Goal: Task Accomplishment & Management: Complete application form

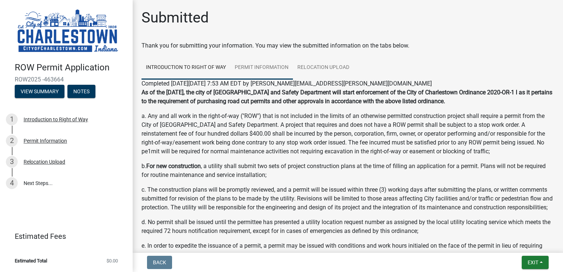
click at [264, 67] on link "Permit Information" at bounding box center [261, 68] width 63 height 24
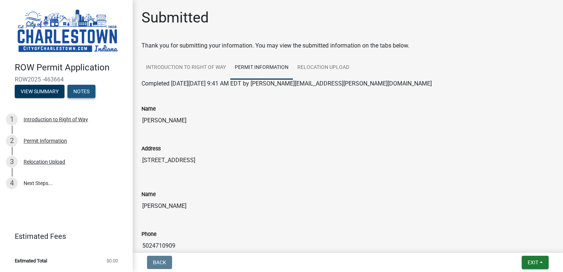
click at [87, 89] on button "Notes" at bounding box center [81, 91] width 28 height 13
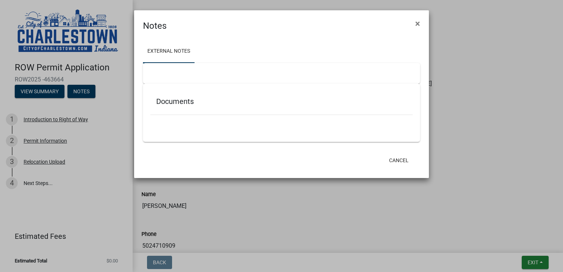
click at [189, 102] on h5 "Documents" at bounding box center [281, 101] width 250 height 9
click at [182, 123] on ul at bounding box center [281, 126] width 262 height 6
click at [162, 109] on div "Documents" at bounding box center [281, 103] width 262 height 24
click at [169, 110] on div "Documents" at bounding box center [281, 103] width 262 height 24
click at [176, 74] on div at bounding box center [281, 73] width 277 height 21
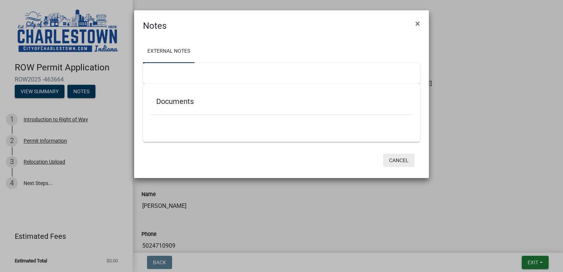
click at [406, 158] on button "Cancel" at bounding box center [398, 160] width 31 height 13
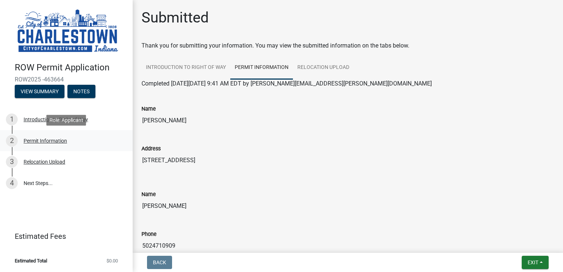
click at [42, 142] on div "Permit Information" at bounding box center [45, 140] width 43 height 5
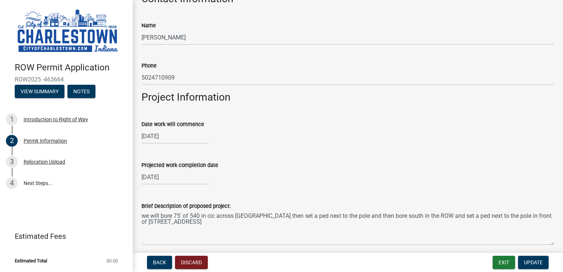
scroll to position [258, 0]
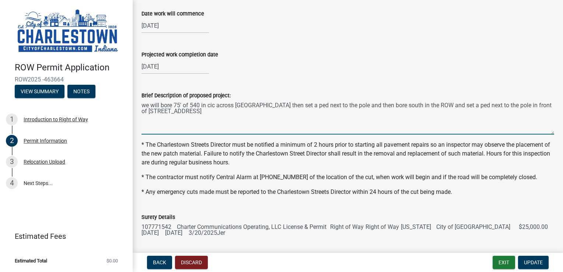
click at [177, 116] on textarea "we will bore 75' of 540 in cic across [GEOGRAPHIC_DATA] then set a ped next to …" at bounding box center [347, 117] width 413 height 35
type textarea "we will bore 75' of 540 in cic across [GEOGRAPHIC_DATA] then set a ped next to …"
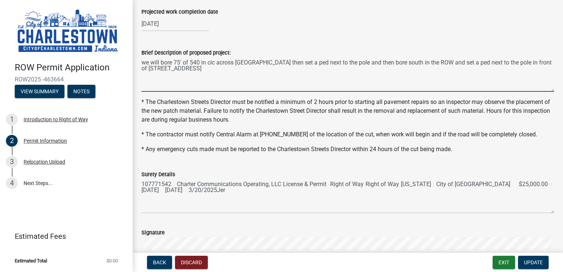
scroll to position [234, 0]
